Goal: Task Accomplishment & Management: Use online tool/utility

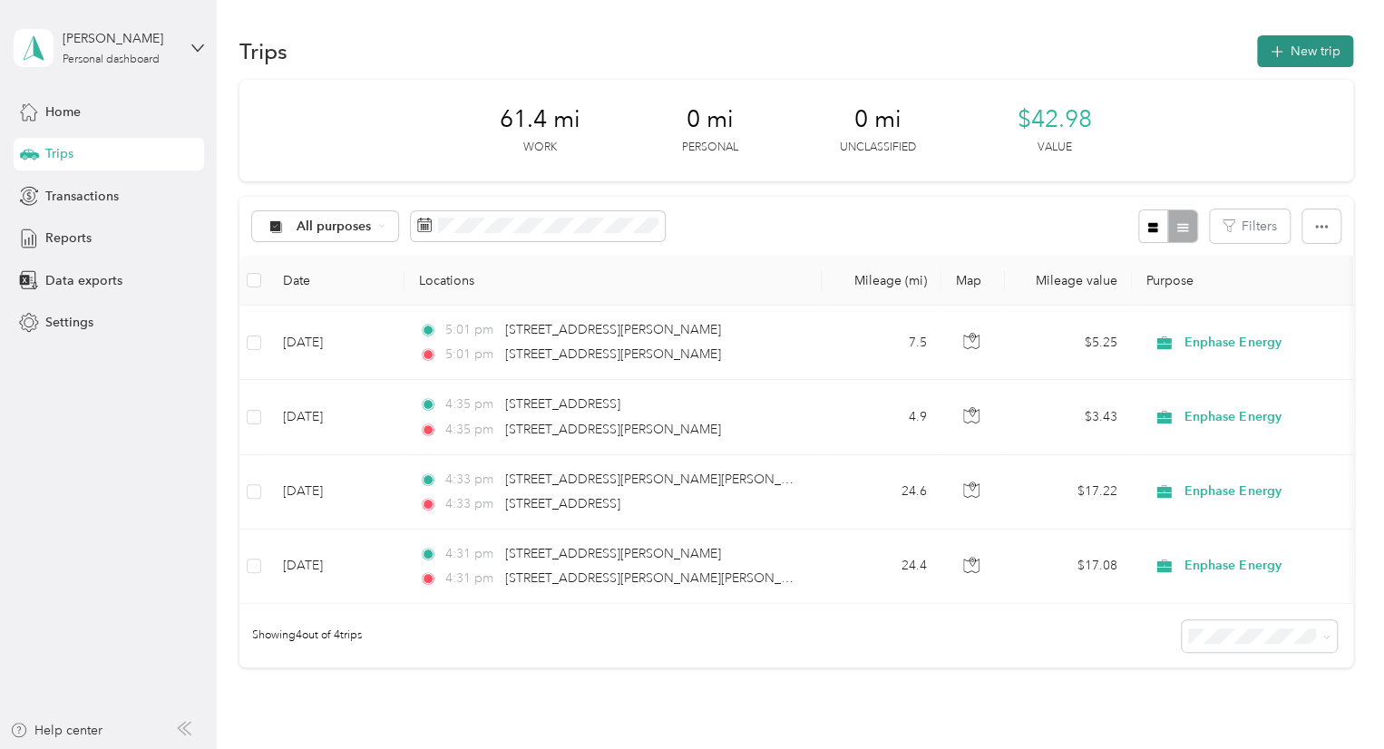
click at [1293, 55] on button "New trip" at bounding box center [1305, 51] width 96 height 32
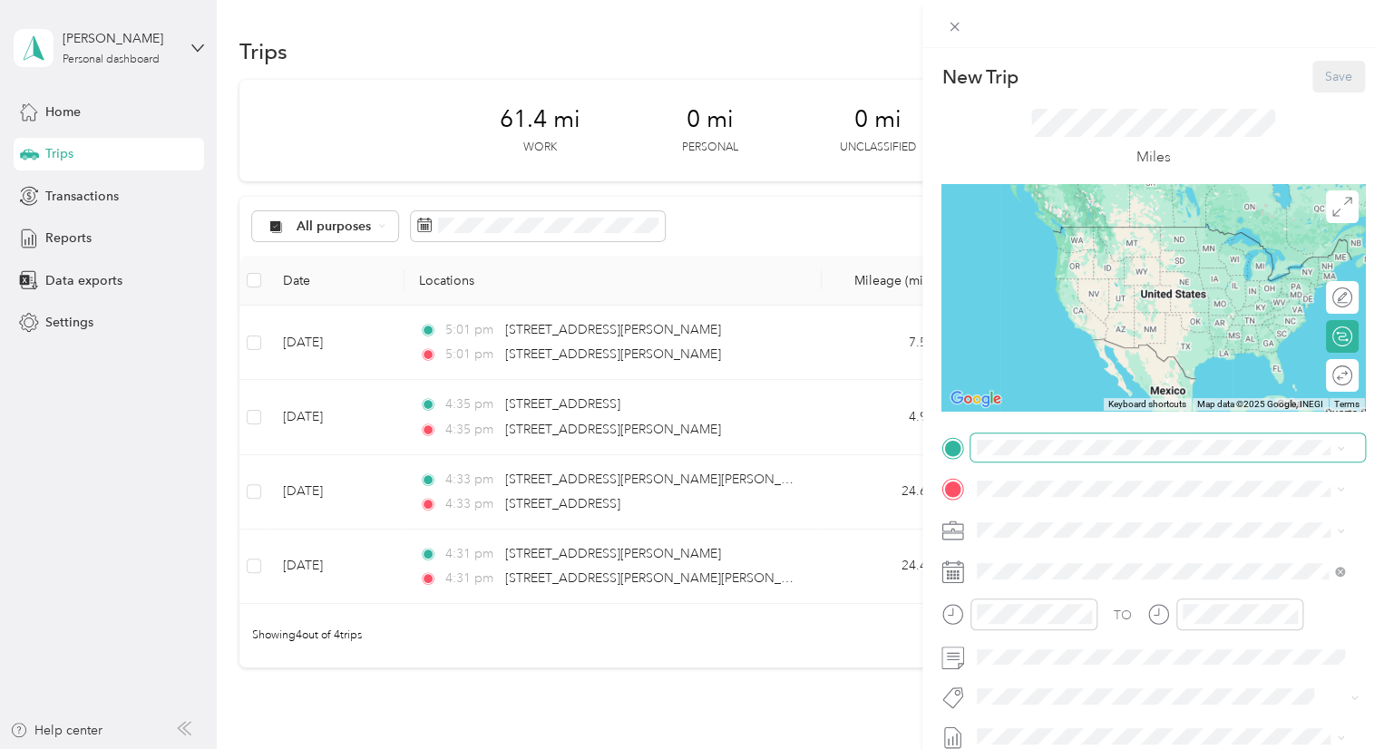
click at [1001, 455] on span at bounding box center [1168, 448] width 395 height 29
click at [1064, 522] on span "[STREET_ADDRESS][PERSON_NAME][US_STATE]" at bounding box center [1152, 513] width 282 height 16
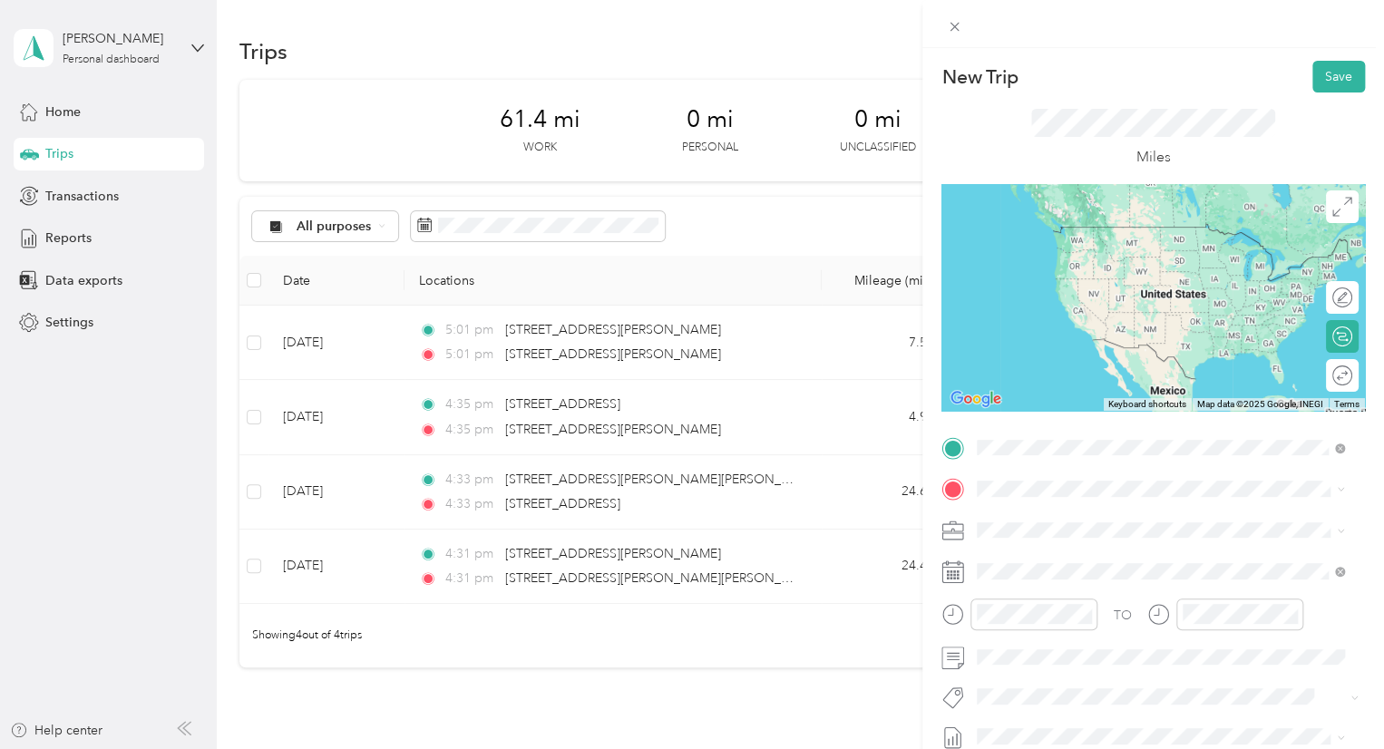
scroll to position [0, 0]
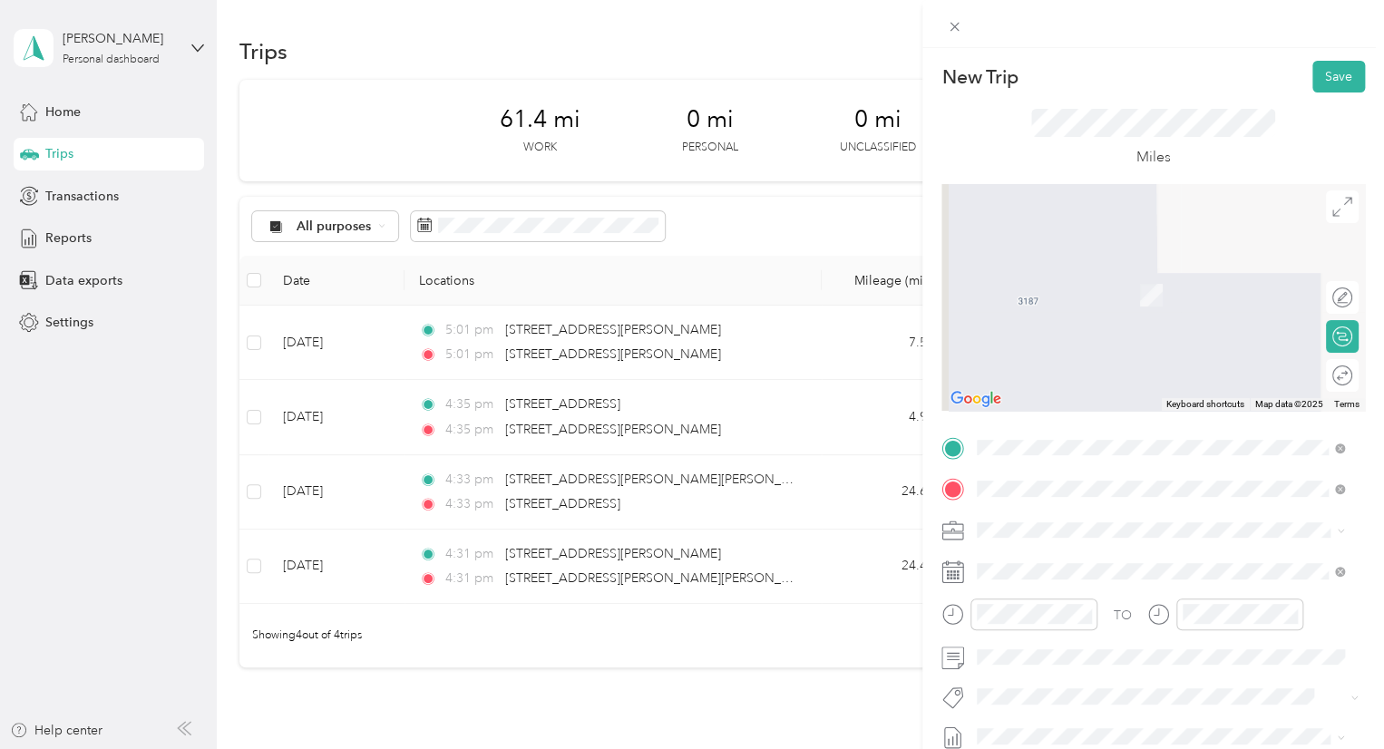
click at [1070, 277] on span "[STREET_ADDRESS][US_STATE]" at bounding box center [1101, 268] width 181 height 16
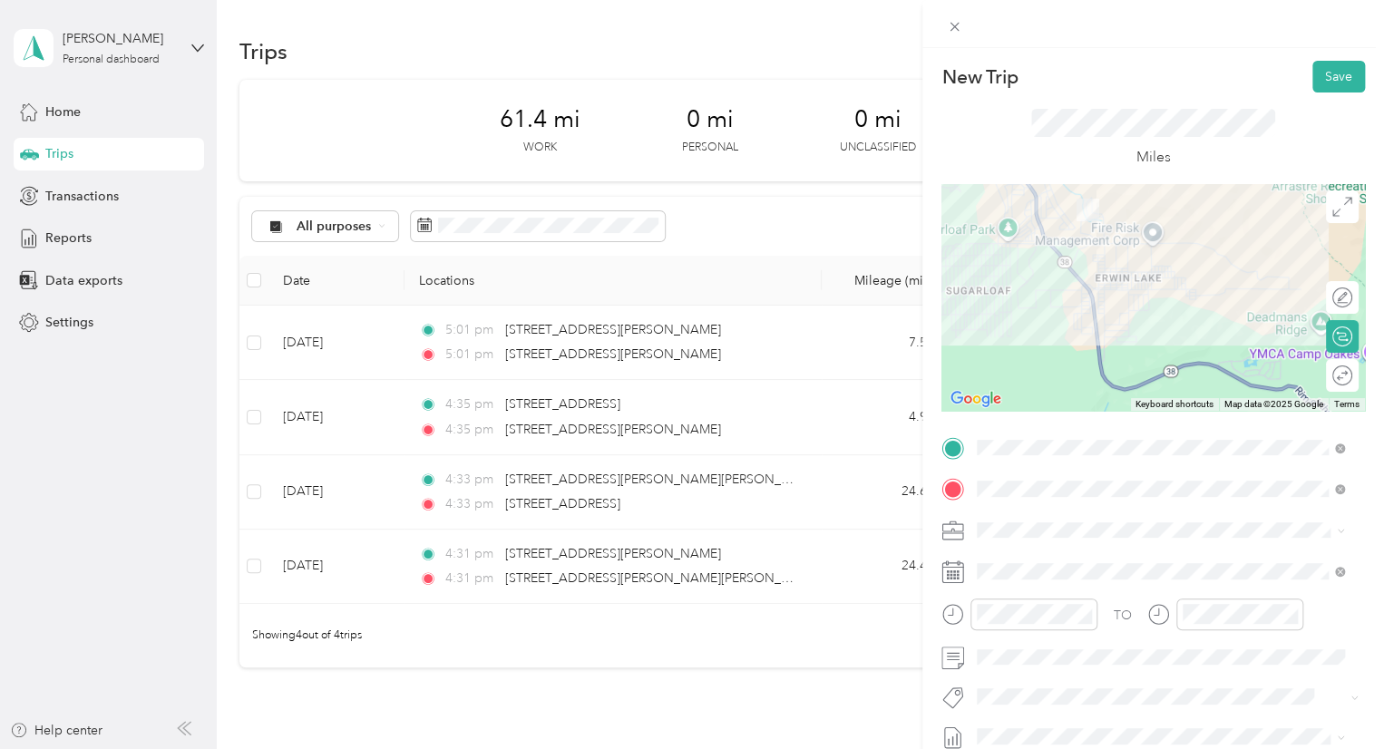
click at [1106, 278] on div at bounding box center [1154, 297] width 424 height 227
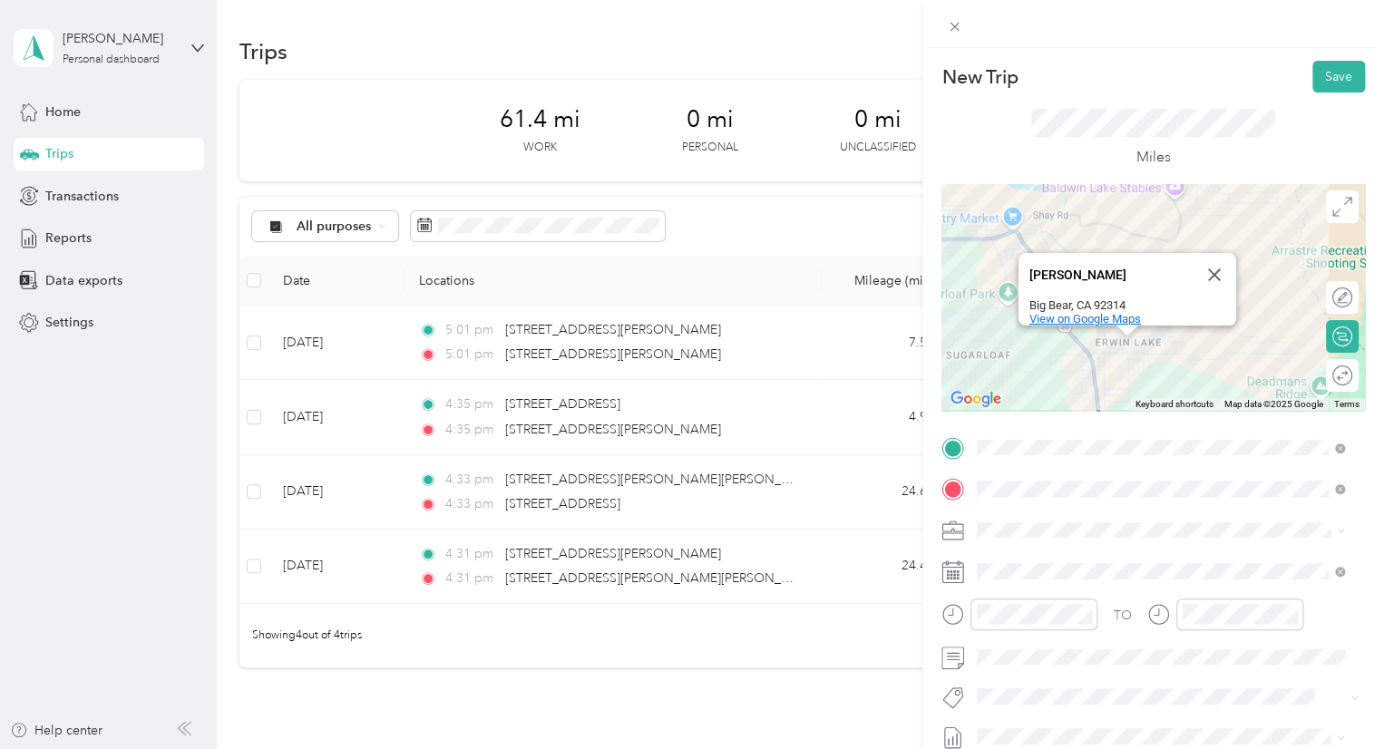
click at [1104, 312] on span "View on Google Maps" at bounding box center [1086, 319] width 112 height 14
click at [1208, 263] on button "Close" at bounding box center [1215, 275] width 44 height 44
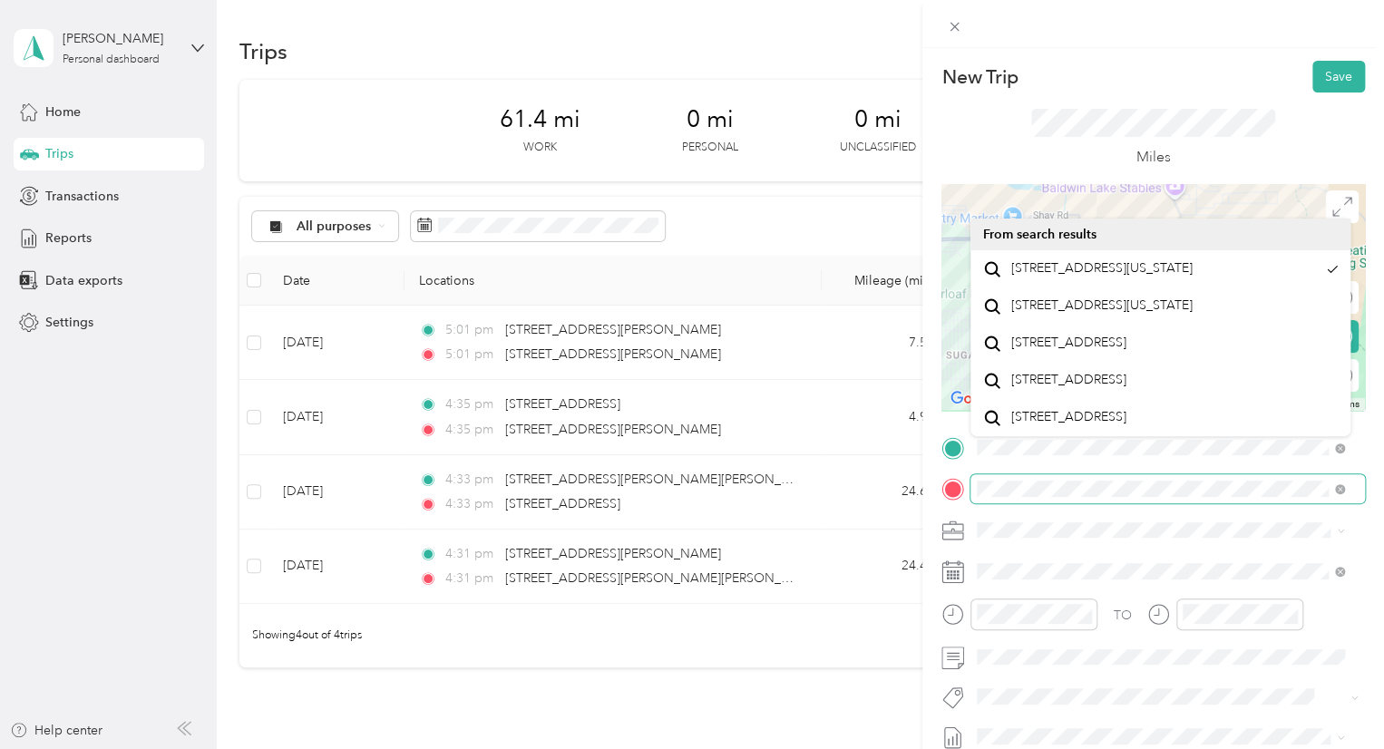
scroll to position [0, 21]
click at [1381, 471] on div "New Trip Save This trip cannot be edited because it is either under review, app…" at bounding box center [1154, 422] width 462 height 749
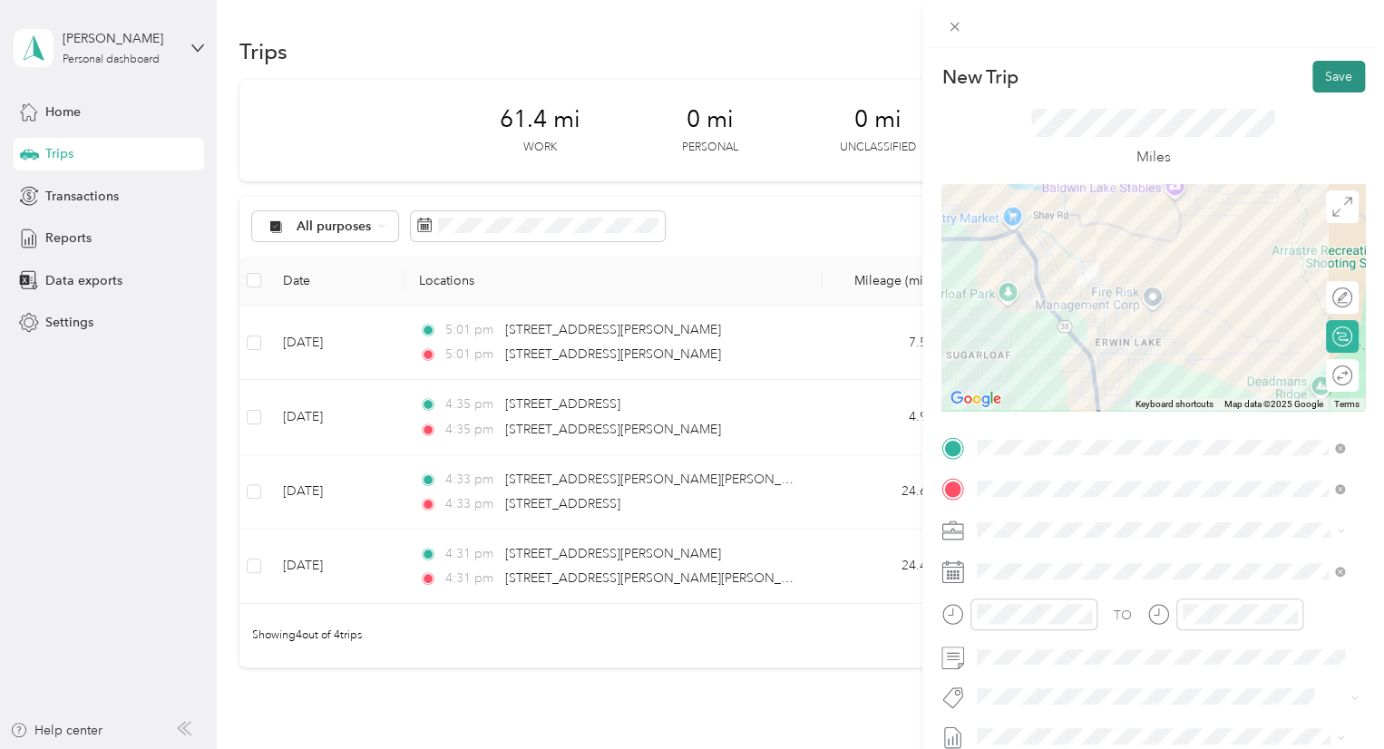
click at [1330, 89] on button "Save" at bounding box center [1339, 77] width 53 height 32
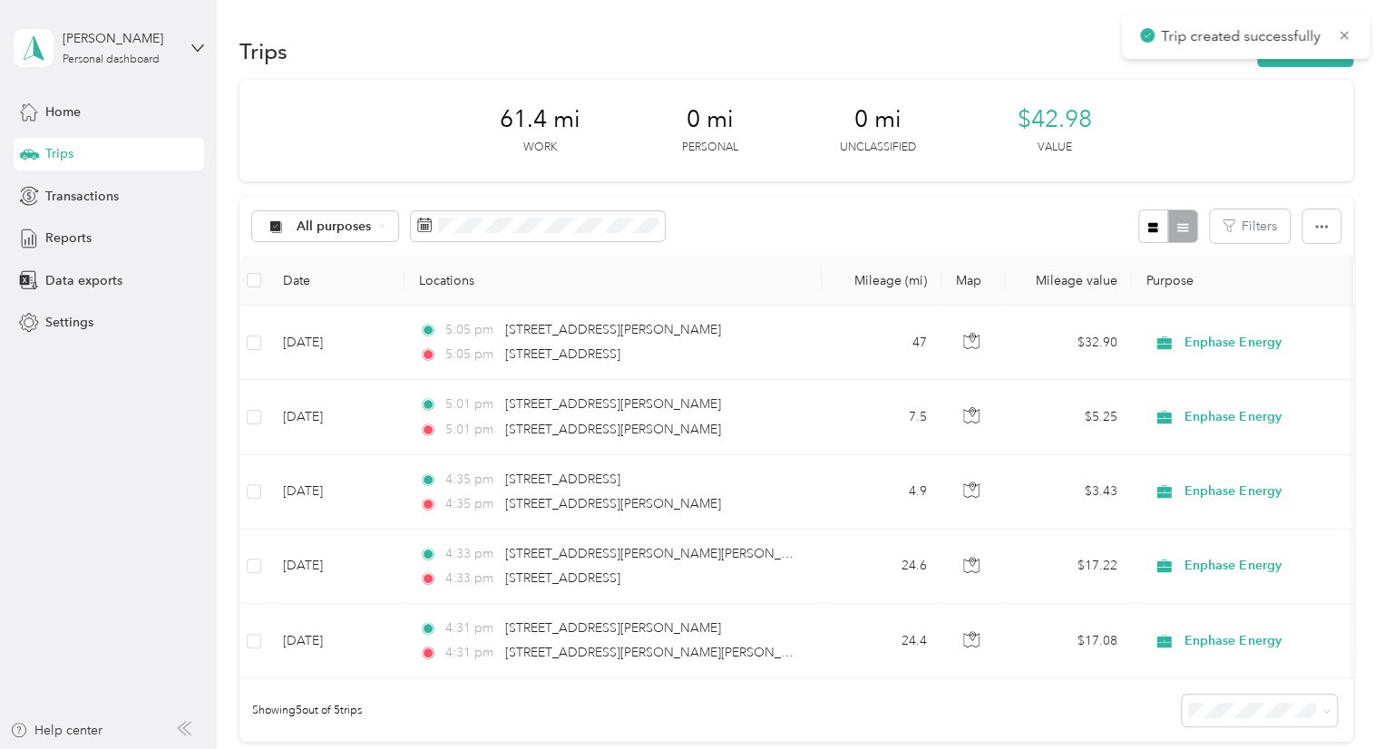
click at [1330, 89] on div "61.4 mi Work 0 mi Personal 0 mi Unclassified $42.98 Value" at bounding box center [796, 131] width 1114 height 102
click at [1297, 54] on button "New trip" at bounding box center [1305, 51] width 96 height 32
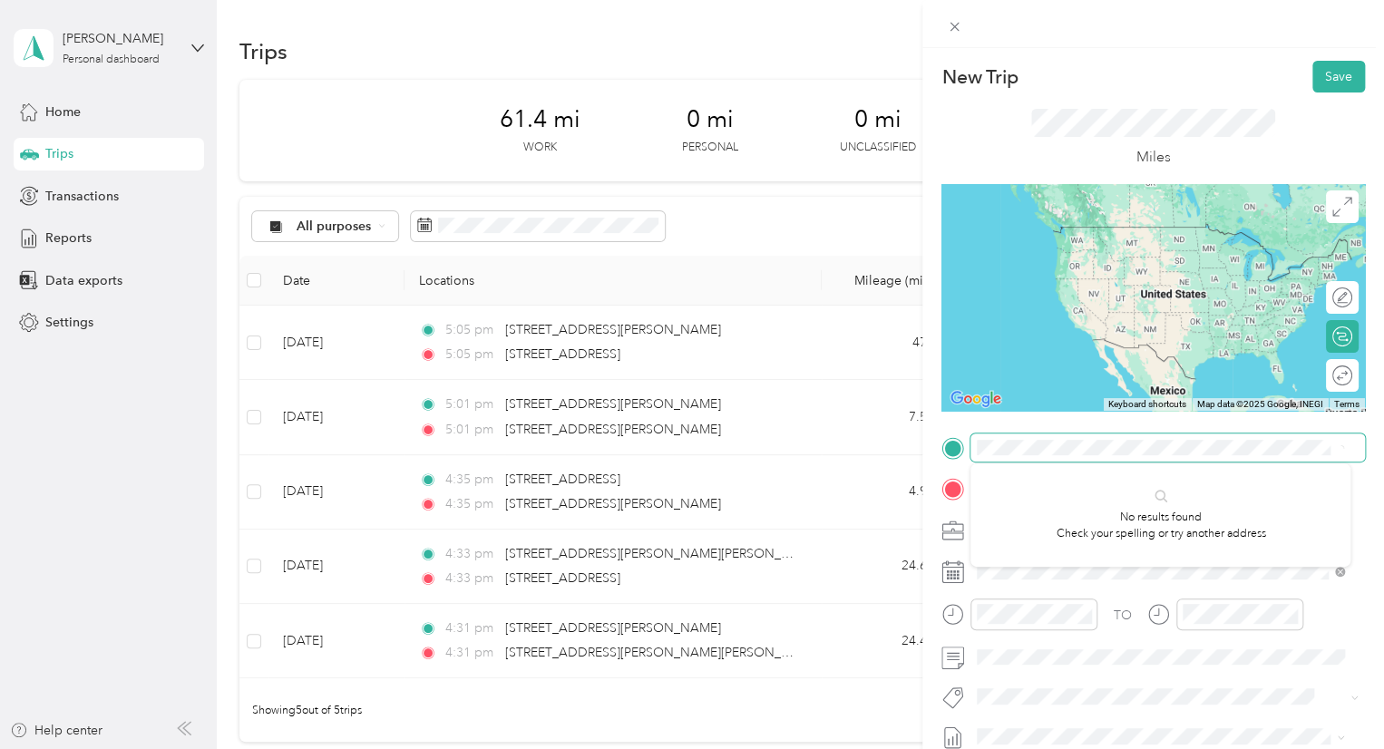
scroll to position [0, 11]
click at [1078, 526] on span "Ringwood Trail [GEOGRAPHIC_DATA][US_STATE], [GEOGRAPHIC_DATA]" at bounding box center [1174, 527] width 327 height 48
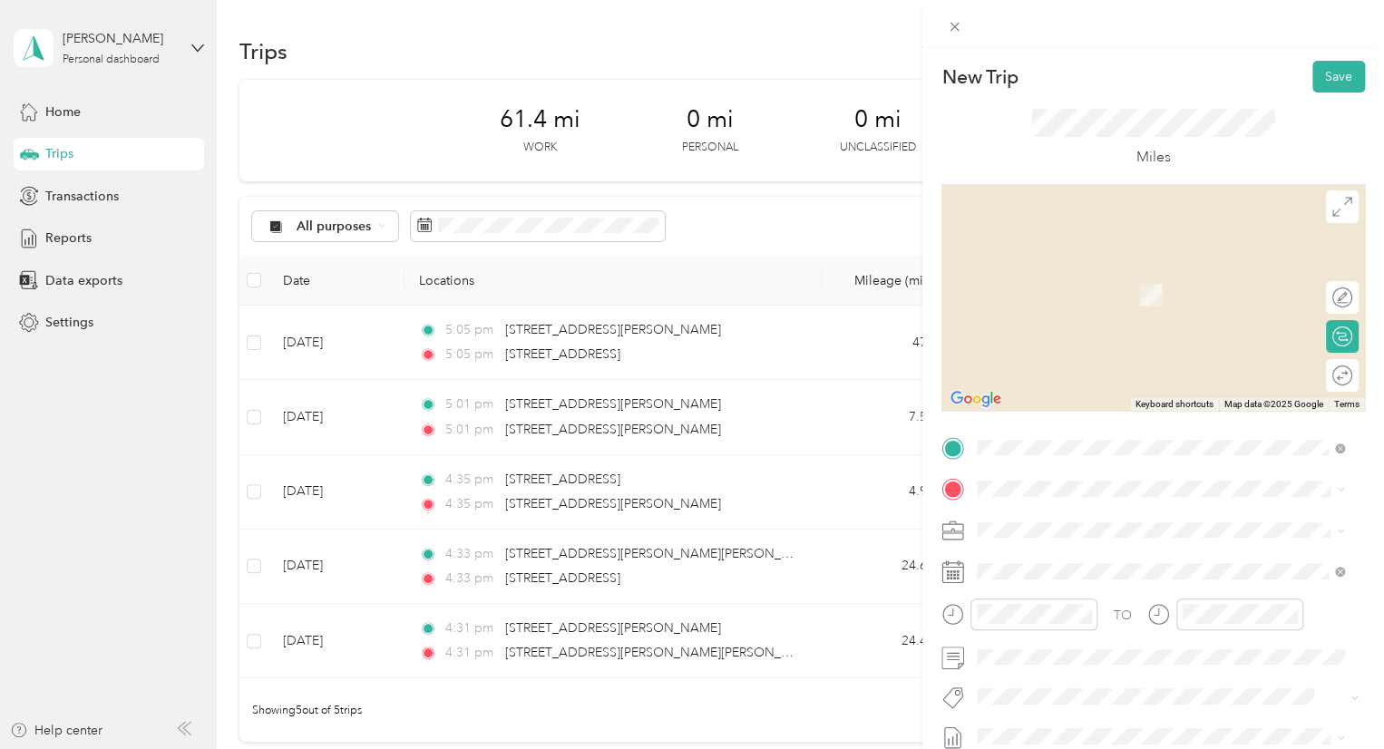
click at [1096, 275] on span "[STREET_ADDRESS][PERSON_NAME][US_STATE]" at bounding box center [1152, 267] width 282 height 16
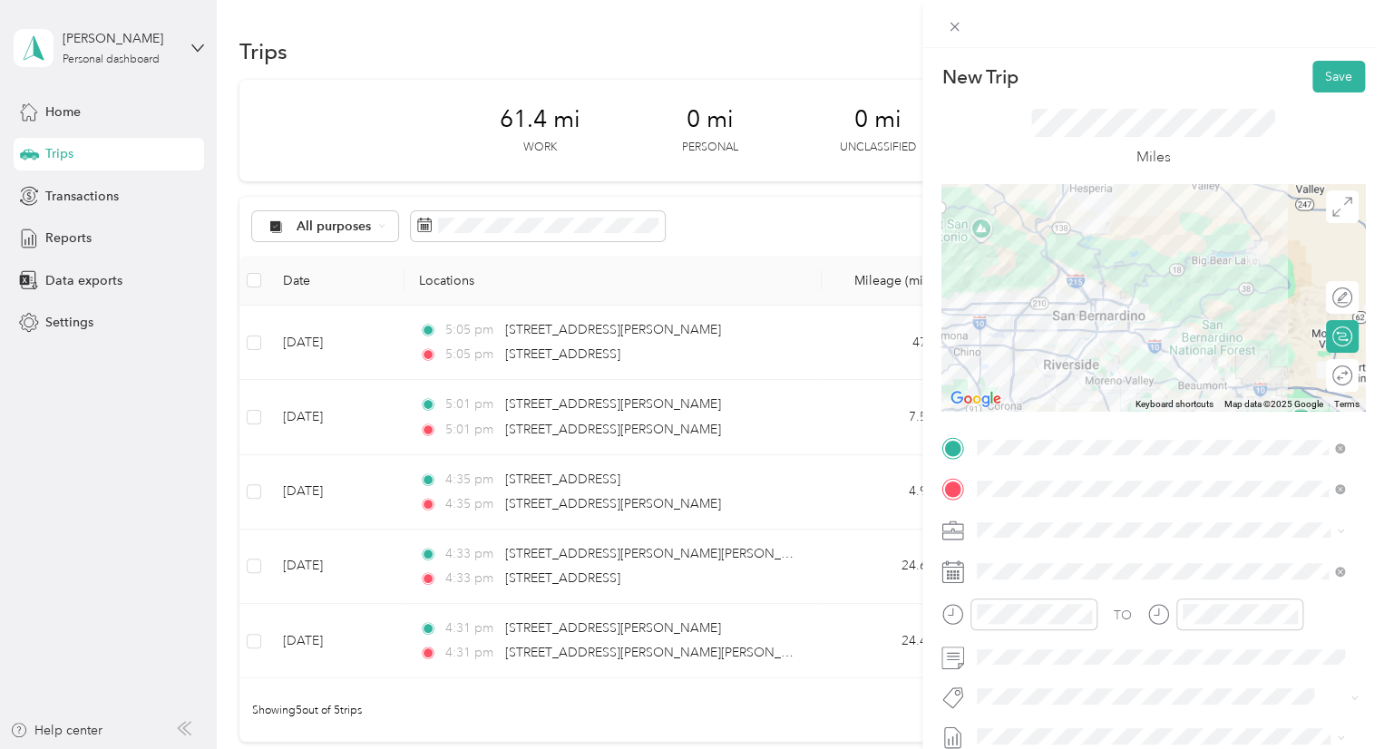
click at [1041, 259] on div at bounding box center [1154, 297] width 424 height 227
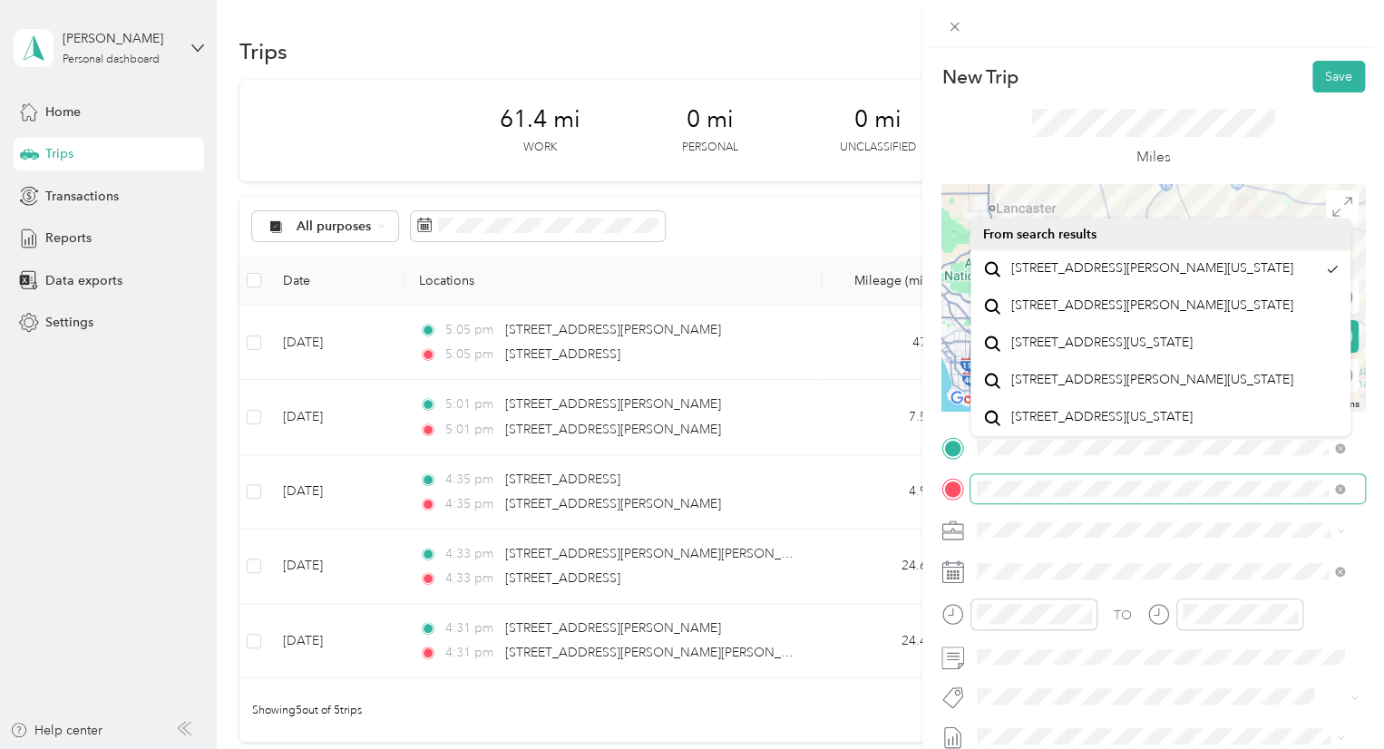
click at [1374, 488] on div "New Trip Save This trip cannot be edited because it is either under review, app…" at bounding box center [1154, 422] width 462 height 749
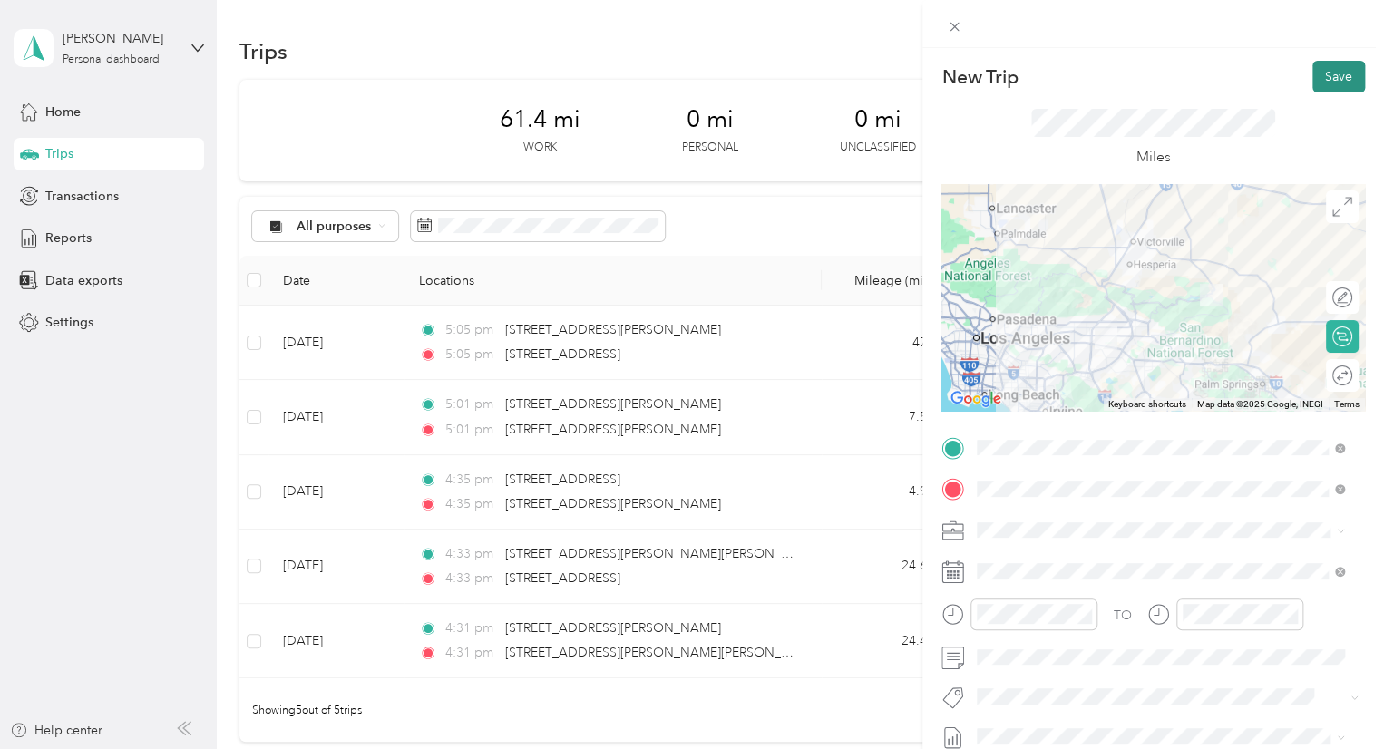
click at [1322, 92] on button "Save" at bounding box center [1339, 77] width 53 height 32
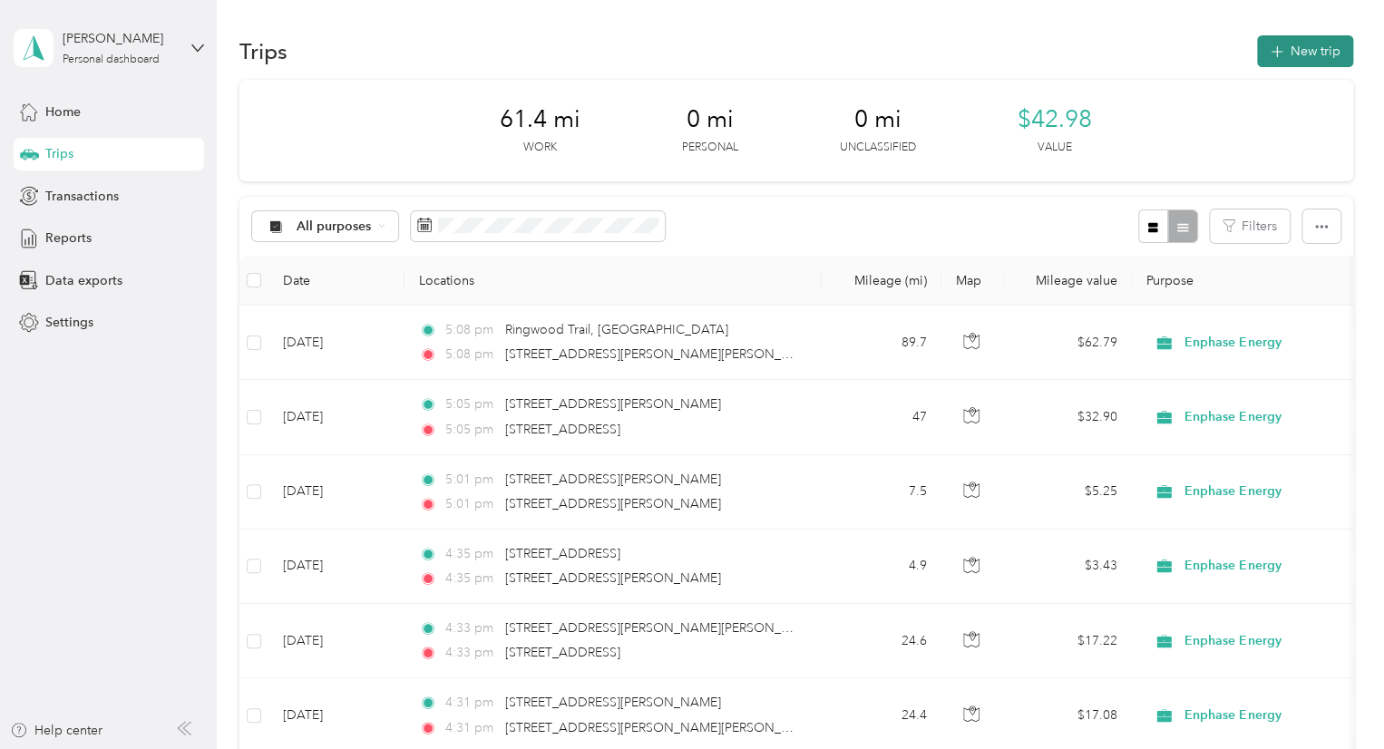
click at [1303, 37] on button "New trip" at bounding box center [1305, 51] width 96 height 32
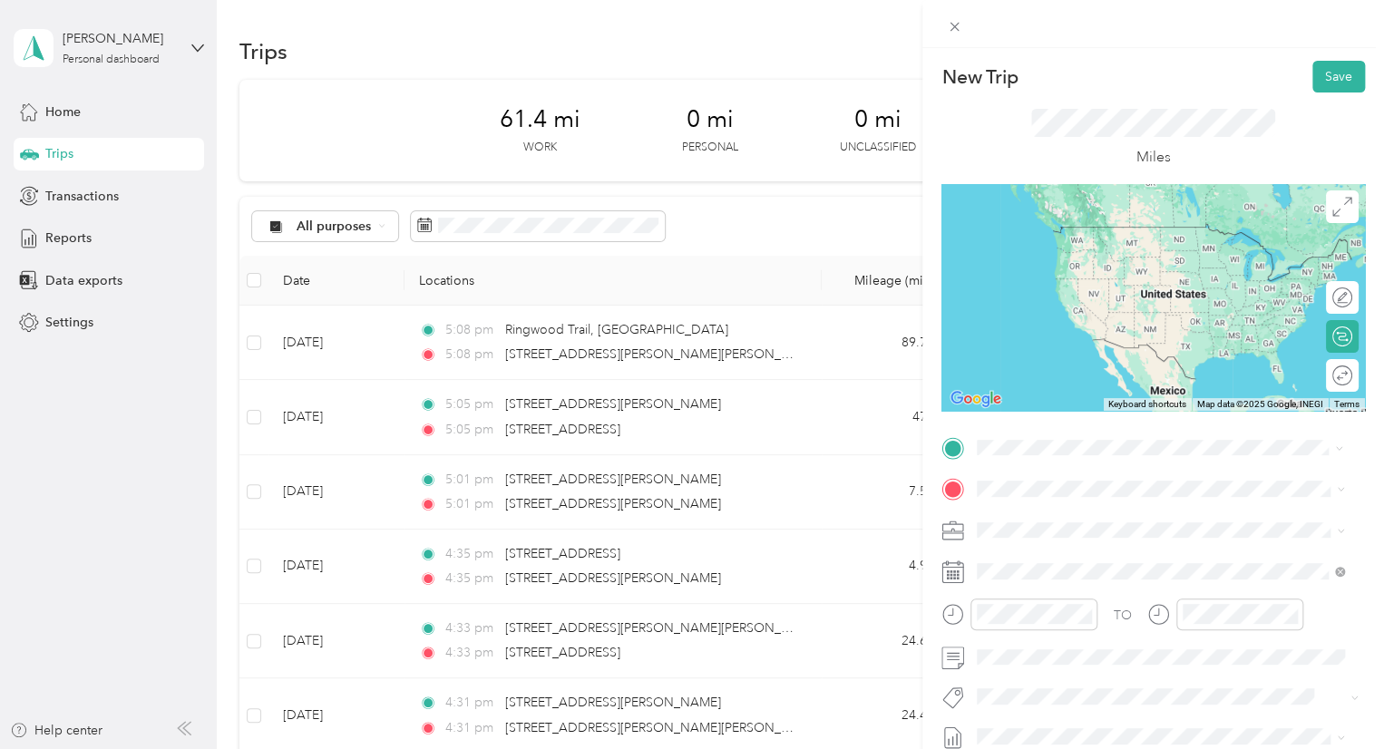
click at [1083, 509] on span "[STREET_ADDRESS][PERSON_NAME][US_STATE]" at bounding box center [1152, 513] width 282 height 16
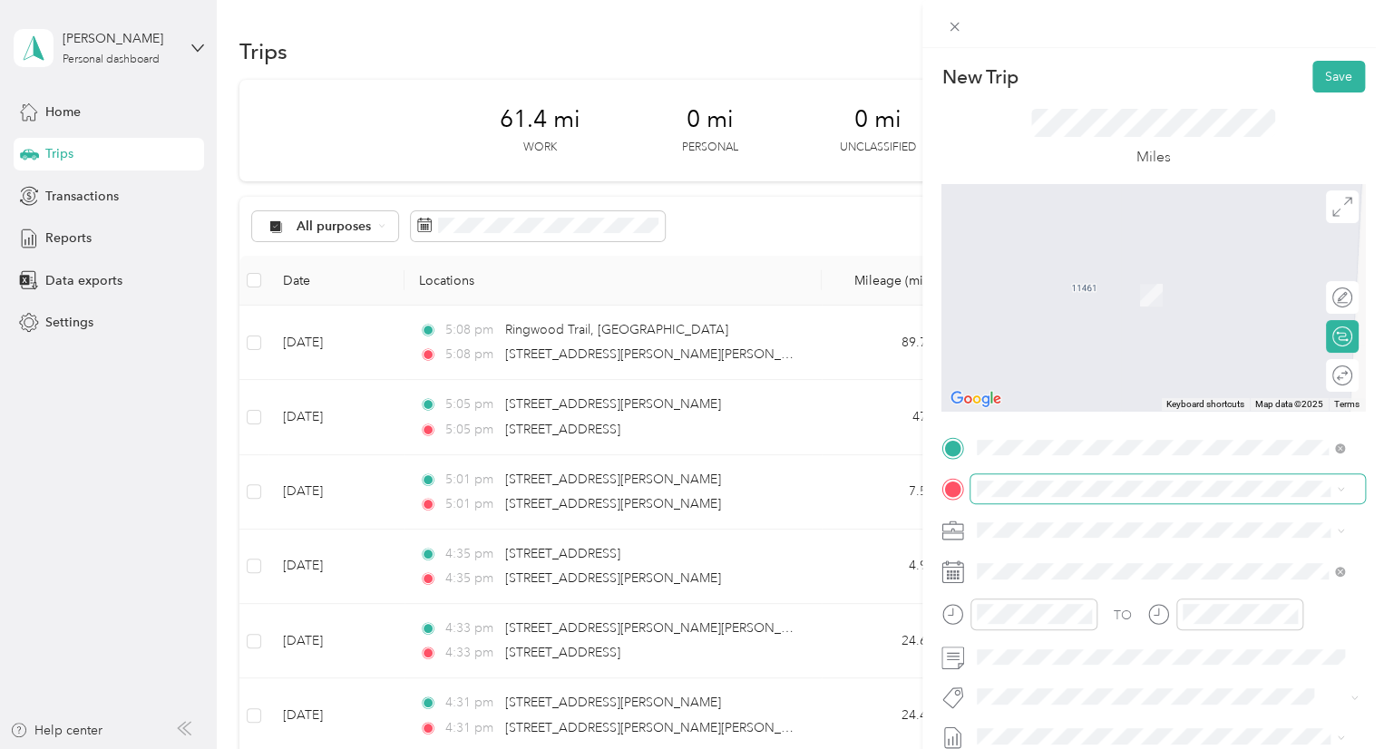
click at [1021, 480] on span at bounding box center [1168, 488] width 395 height 29
click at [1092, 269] on span "[STREET_ADDRESS][PERSON_NAME][US_STATE]" at bounding box center [1152, 268] width 282 height 16
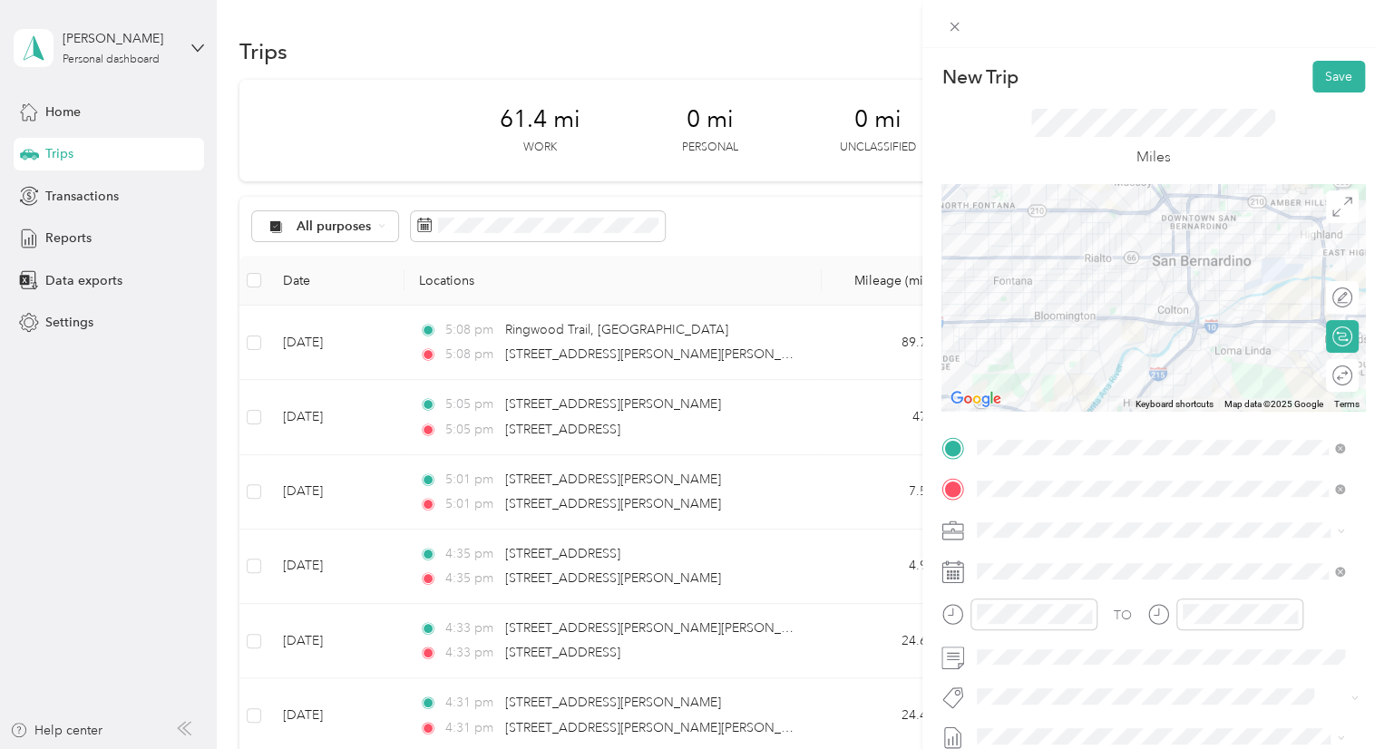
click at [1001, 220] on div at bounding box center [1154, 297] width 424 height 227
click at [1001, 222] on div at bounding box center [1154, 297] width 424 height 227
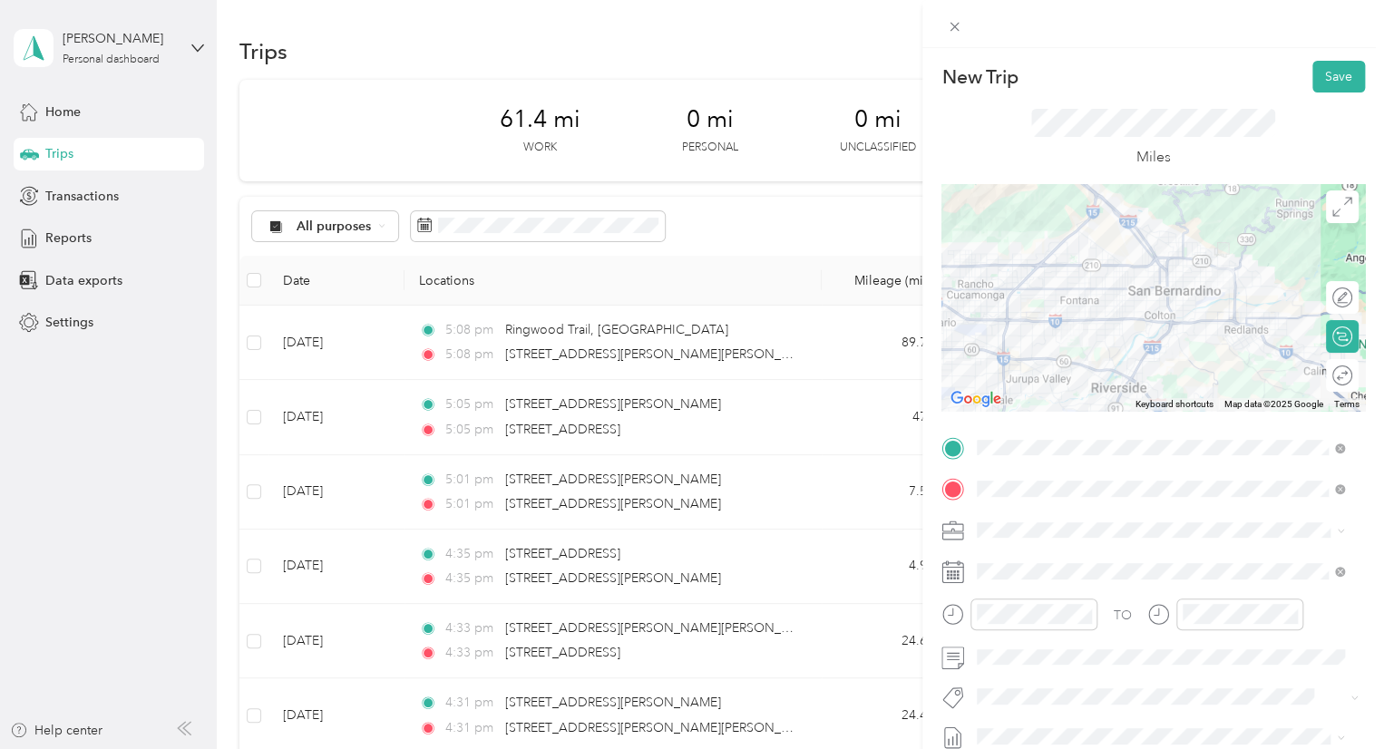
click at [1109, 373] on div at bounding box center [1154, 297] width 424 height 227
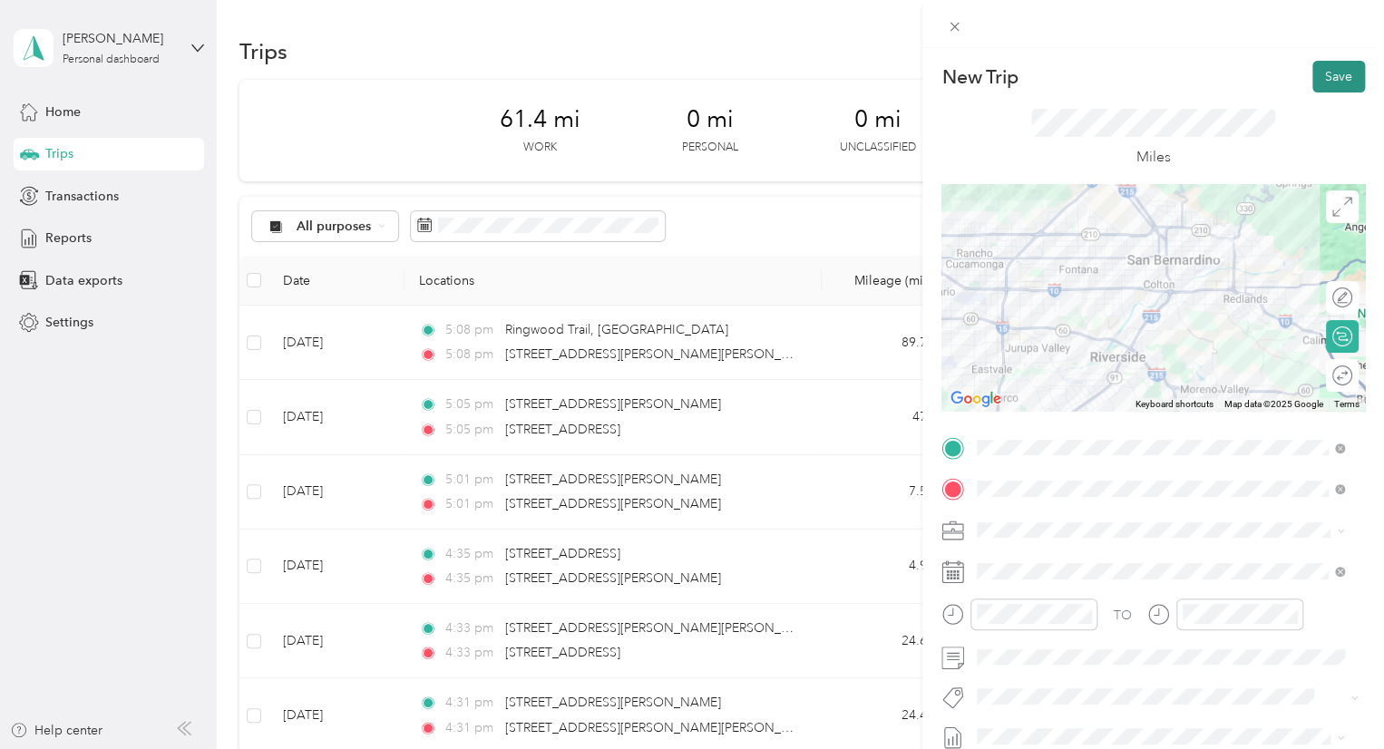
click at [1315, 77] on button "Save" at bounding box center [1339, 77] width 53 height 32
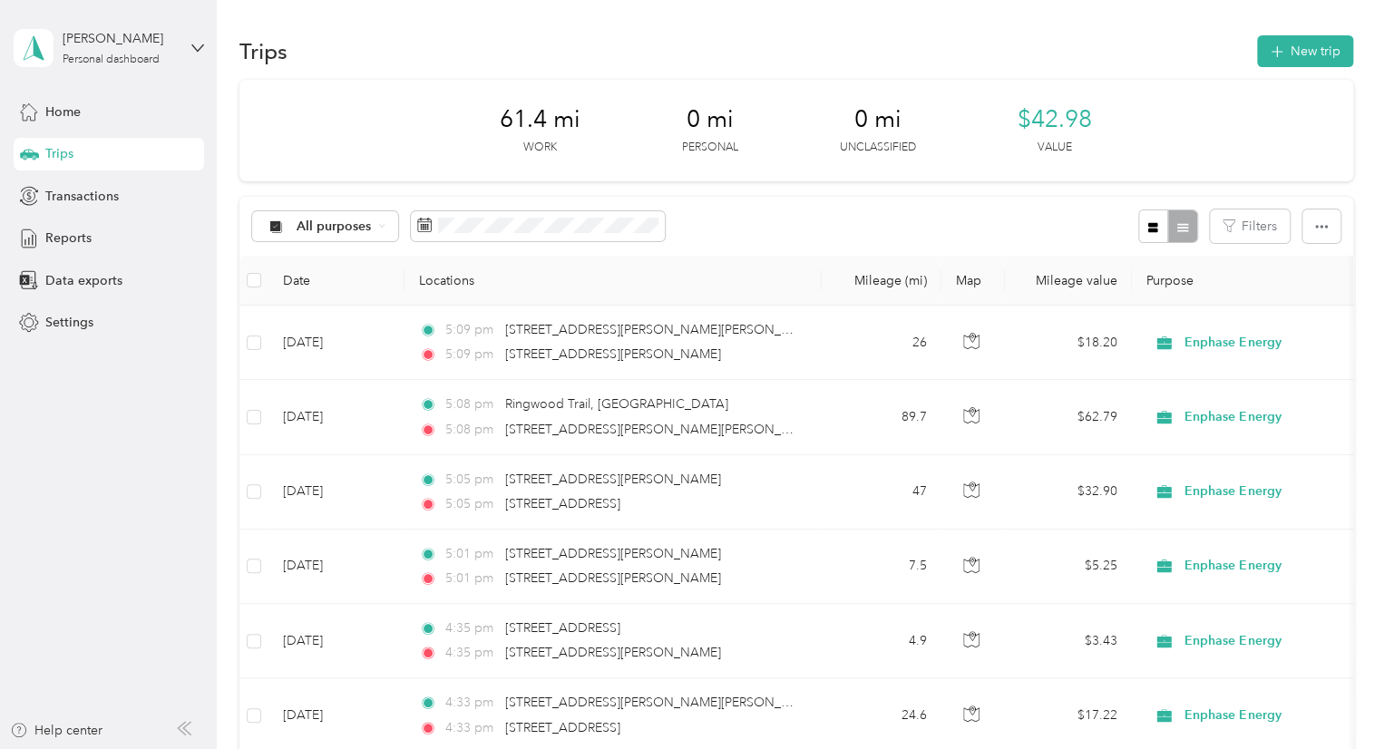
click at [1021, 1] on div "Trips New trip 61.4 mi Work 0 mi Personal 0 mi Unclassified $42.98 Value All pu…" at bounding box center [796, 526] width 1158 height 1053
